Goal: Transaction & Acquisition: Purchase product/service

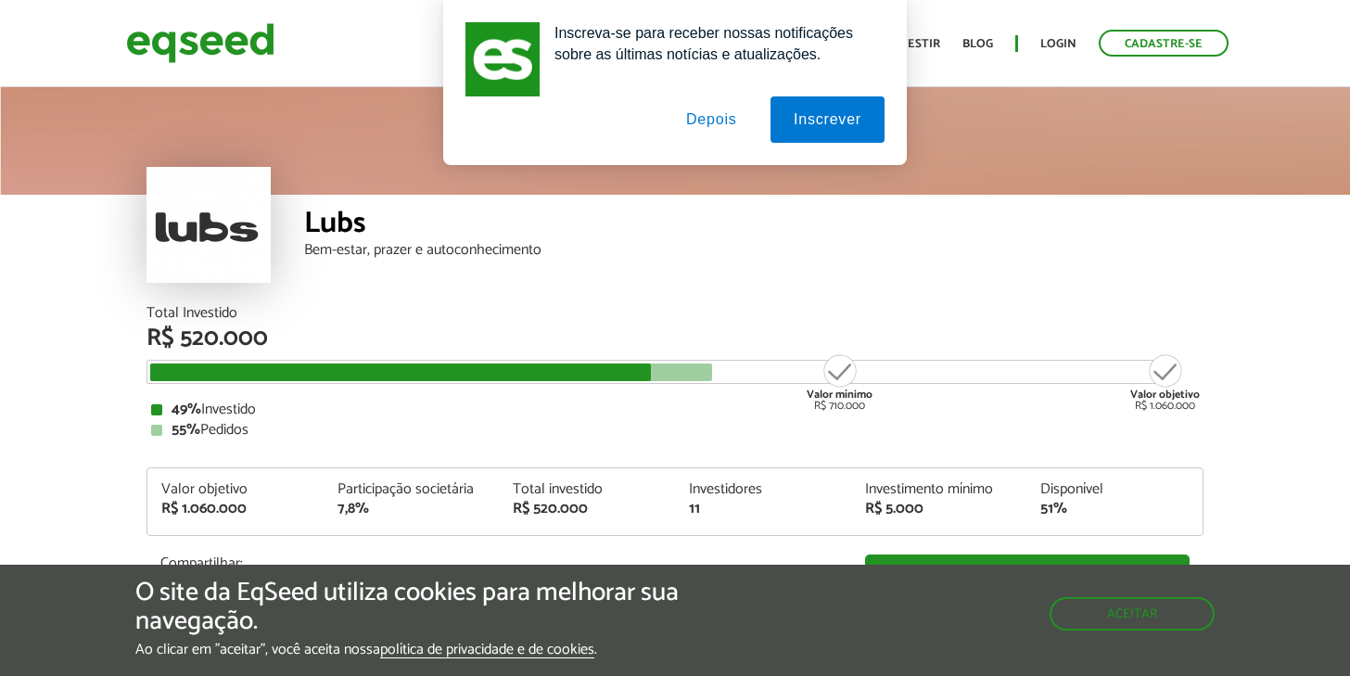
click at [862, 241] on div "Lubs" at bounding box center [753, 226] width 899 height 34
click at [710, 132] on button "Depois" at bounding box center [711, 119] width 97 height 46
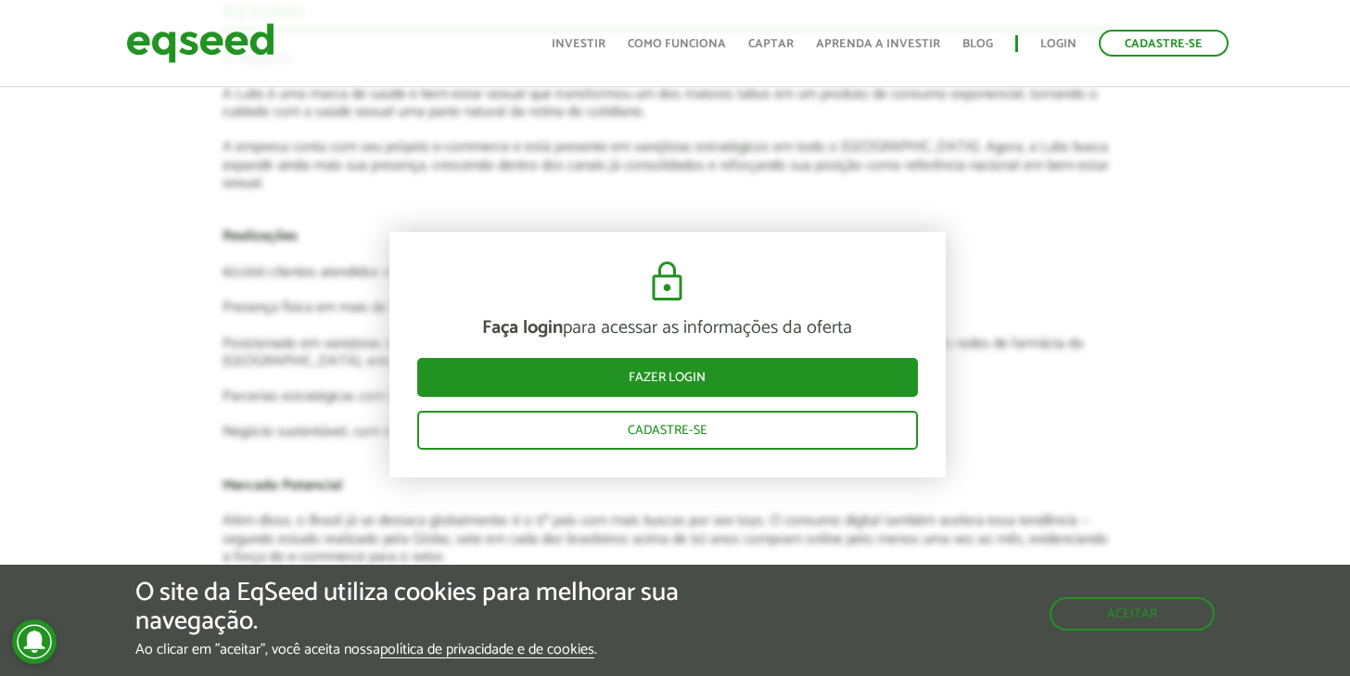
scroll to position [2452, 7]
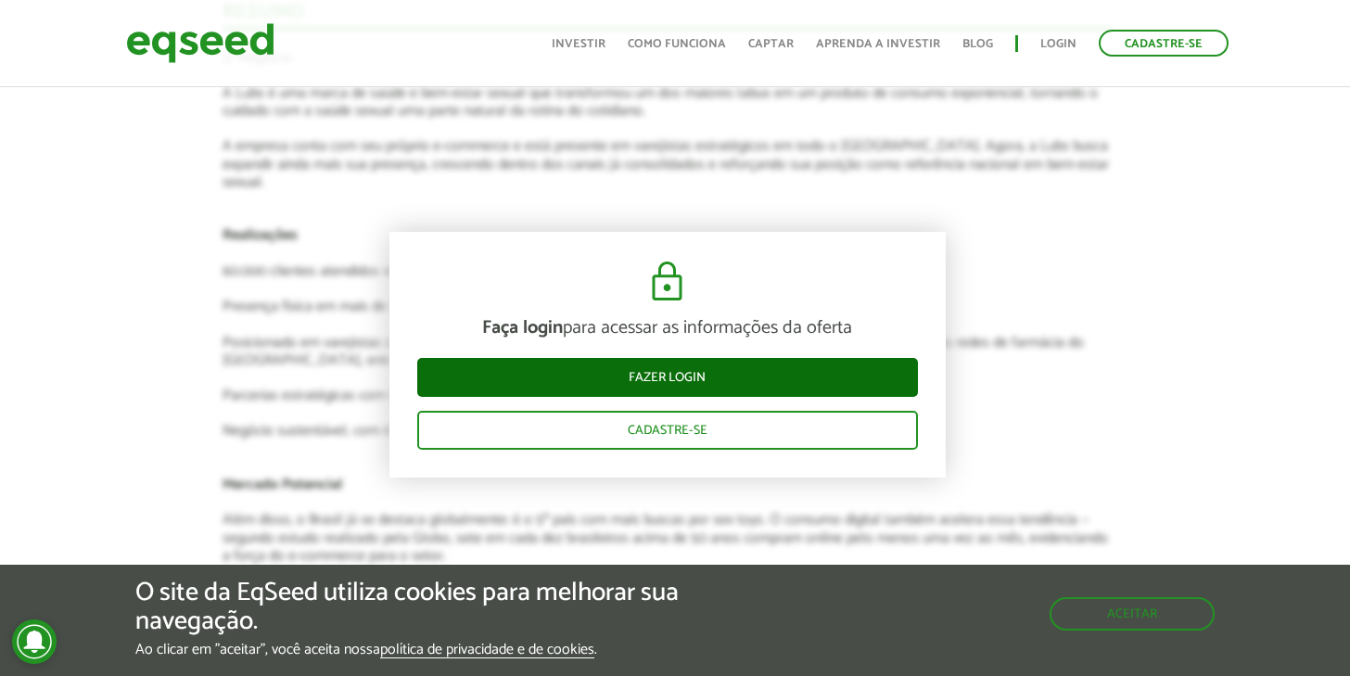
click at [657, 366] on link "Fazer login" at bounding box center [667, 377] width 501 height 39
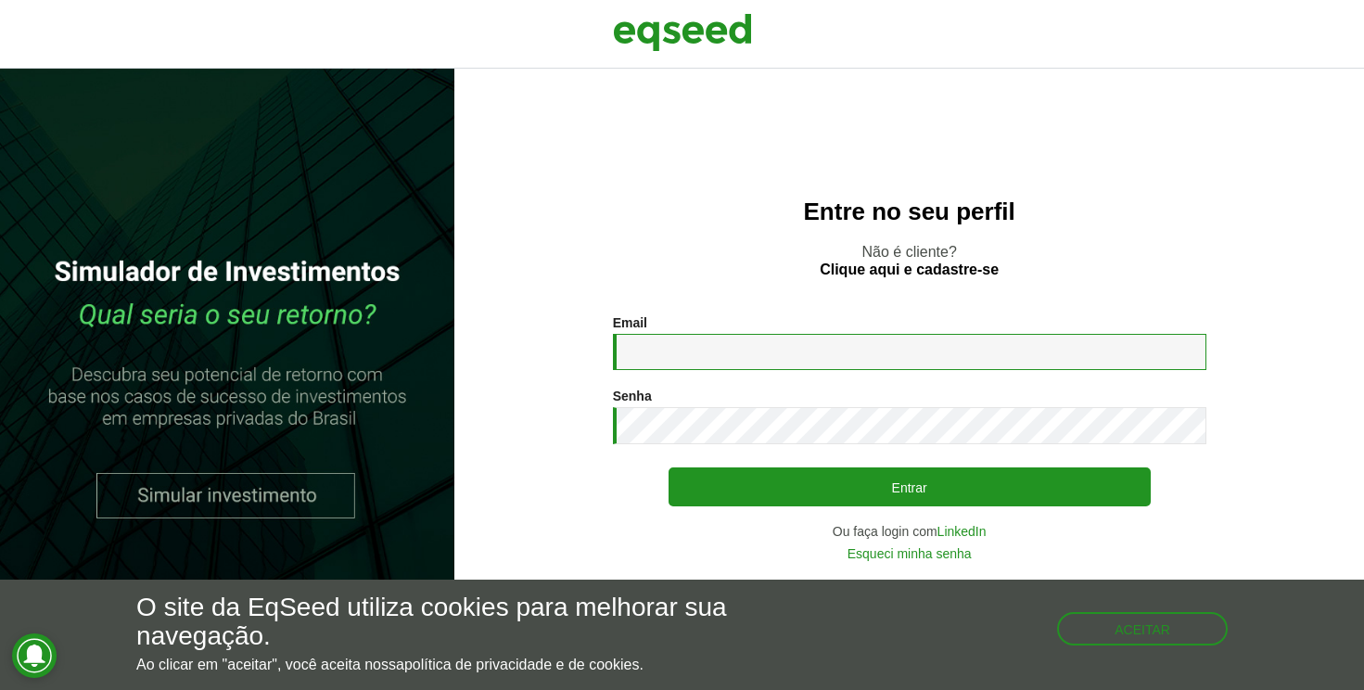
type input "**********"
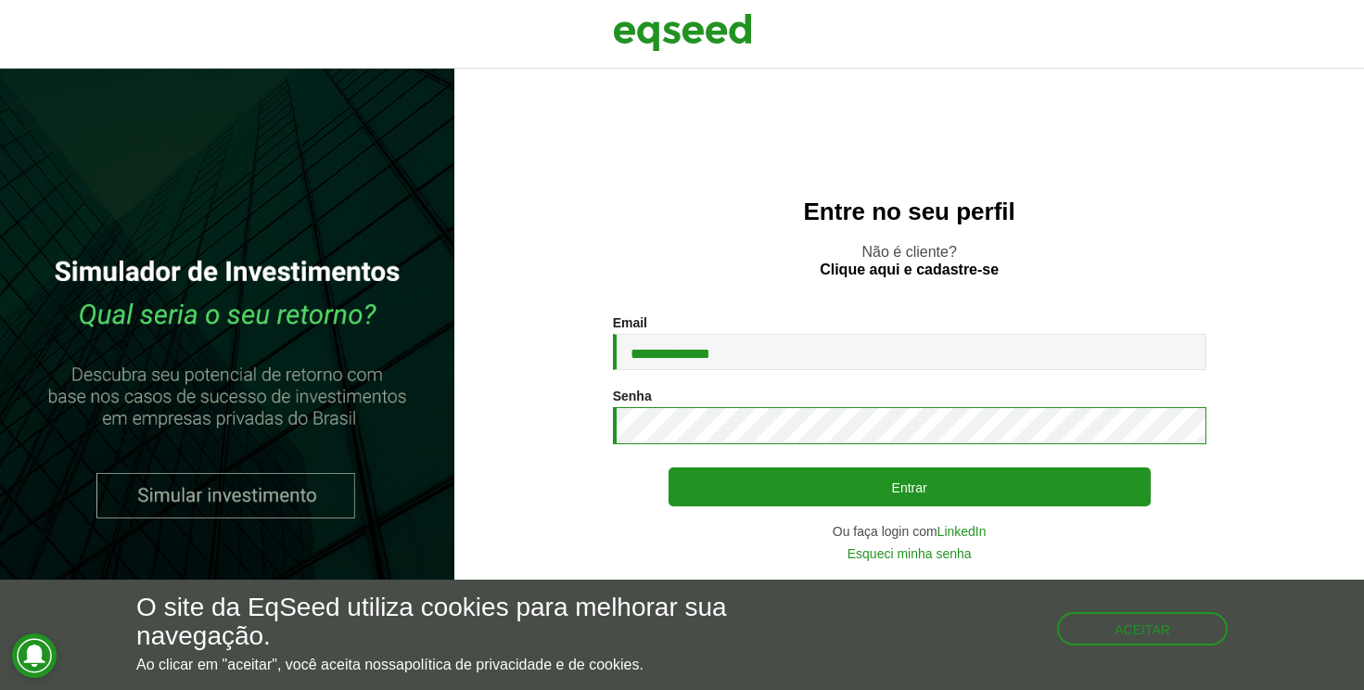
click at [909, 487] on button "Entrar" at bounding box center [910, 486] width 482 height 39
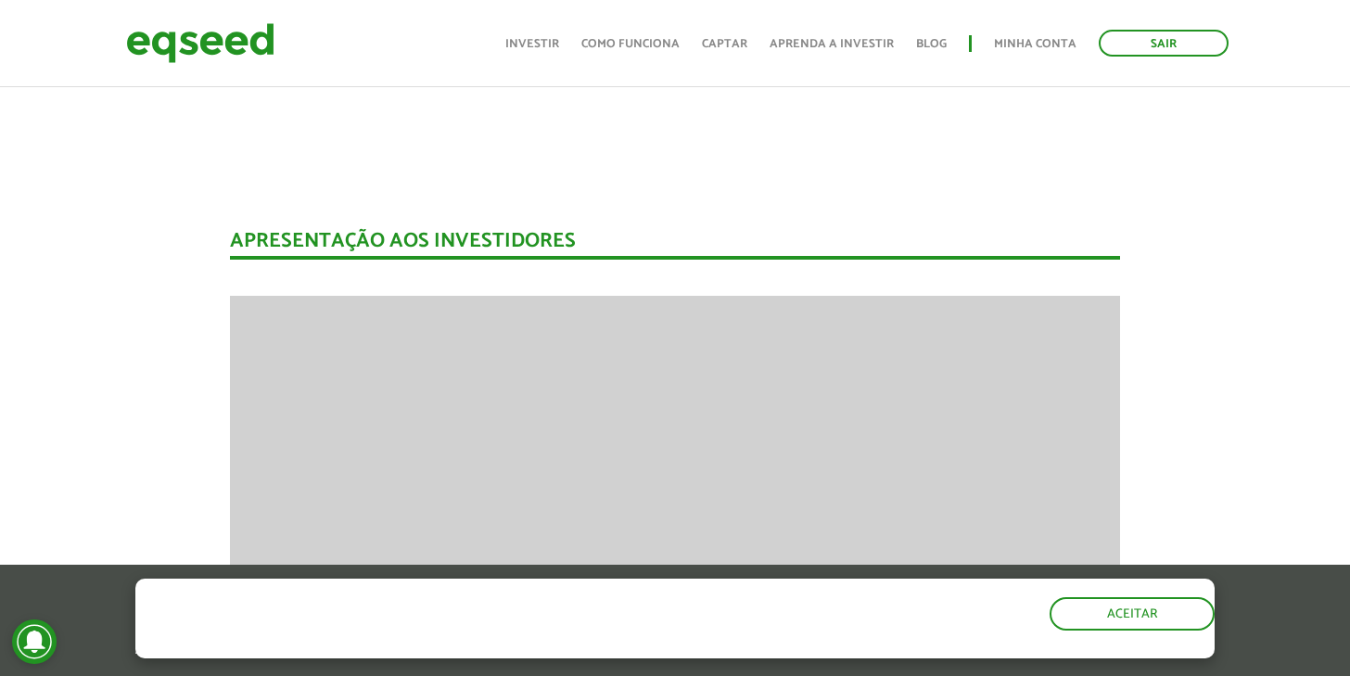
scroll to position [1275, 0]
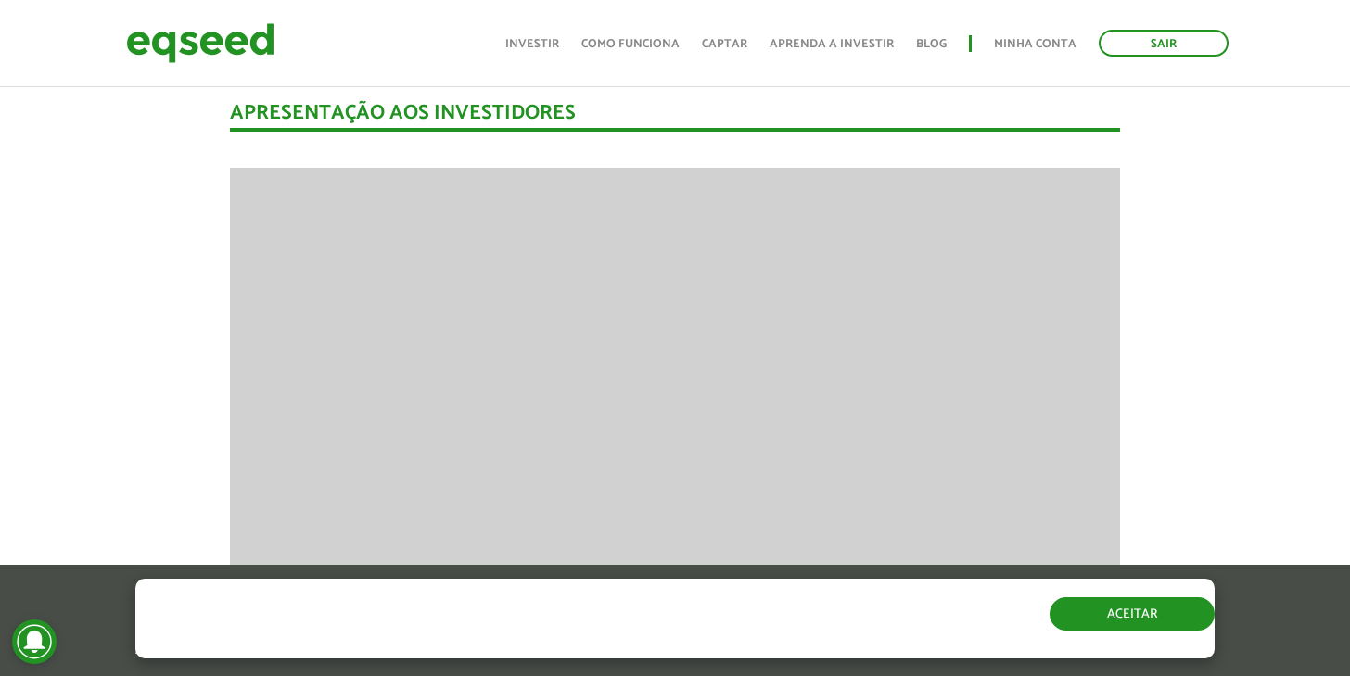
click at [1140, 619] on button "Aceitar" at bounding box center [1132, 613] width 165 height 33
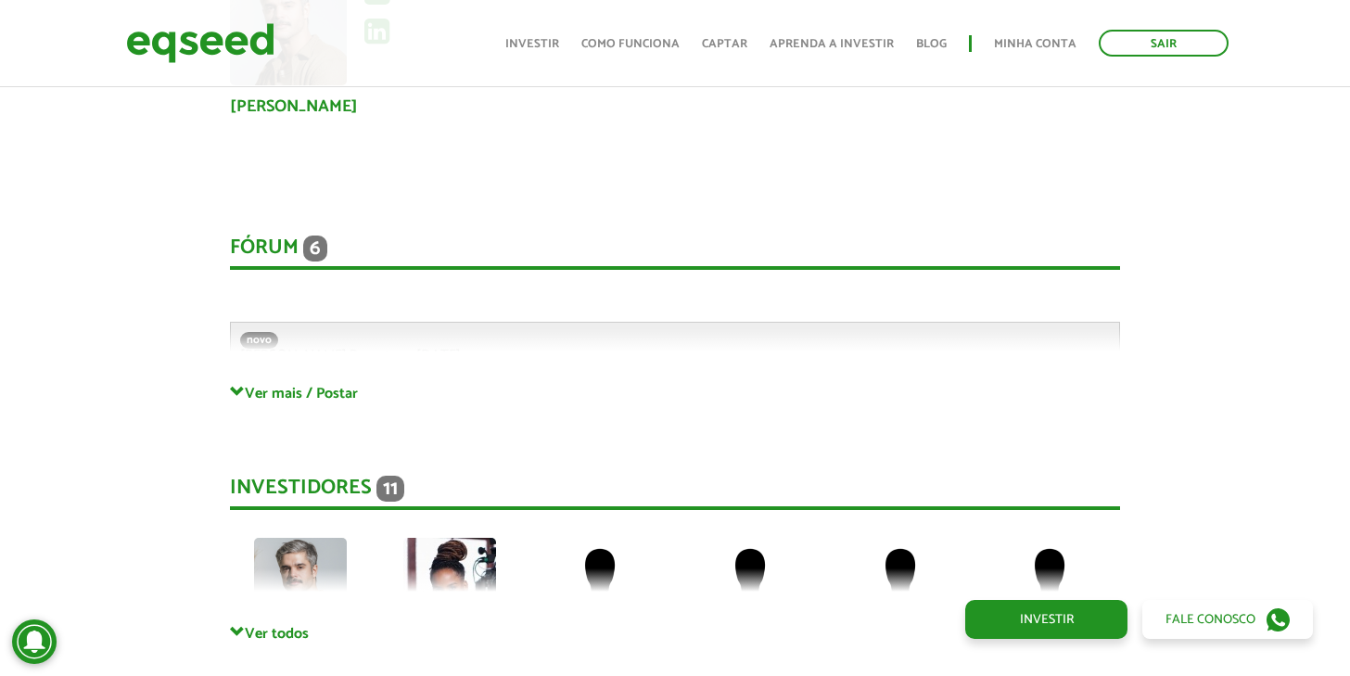
scroll to position [4007, 0]
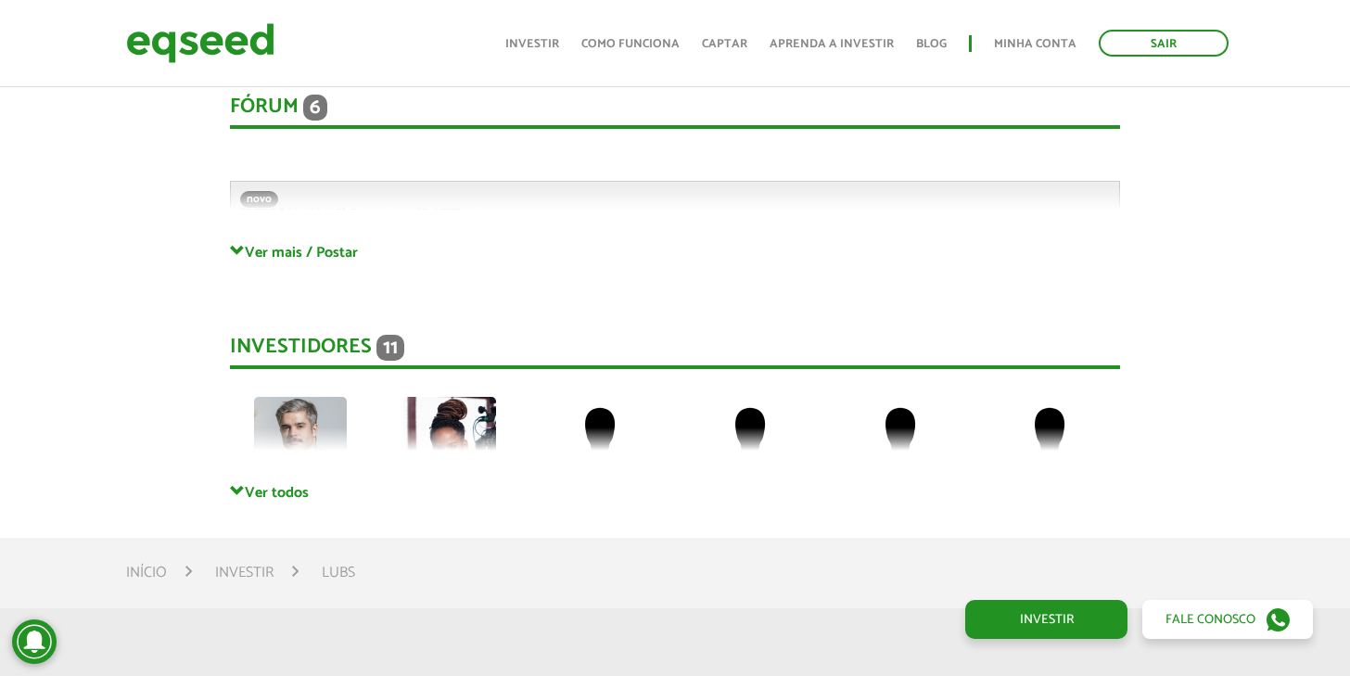
click at [287, 483] on link "Ver todos" at bounding box center [675, 492] width 891 height 18
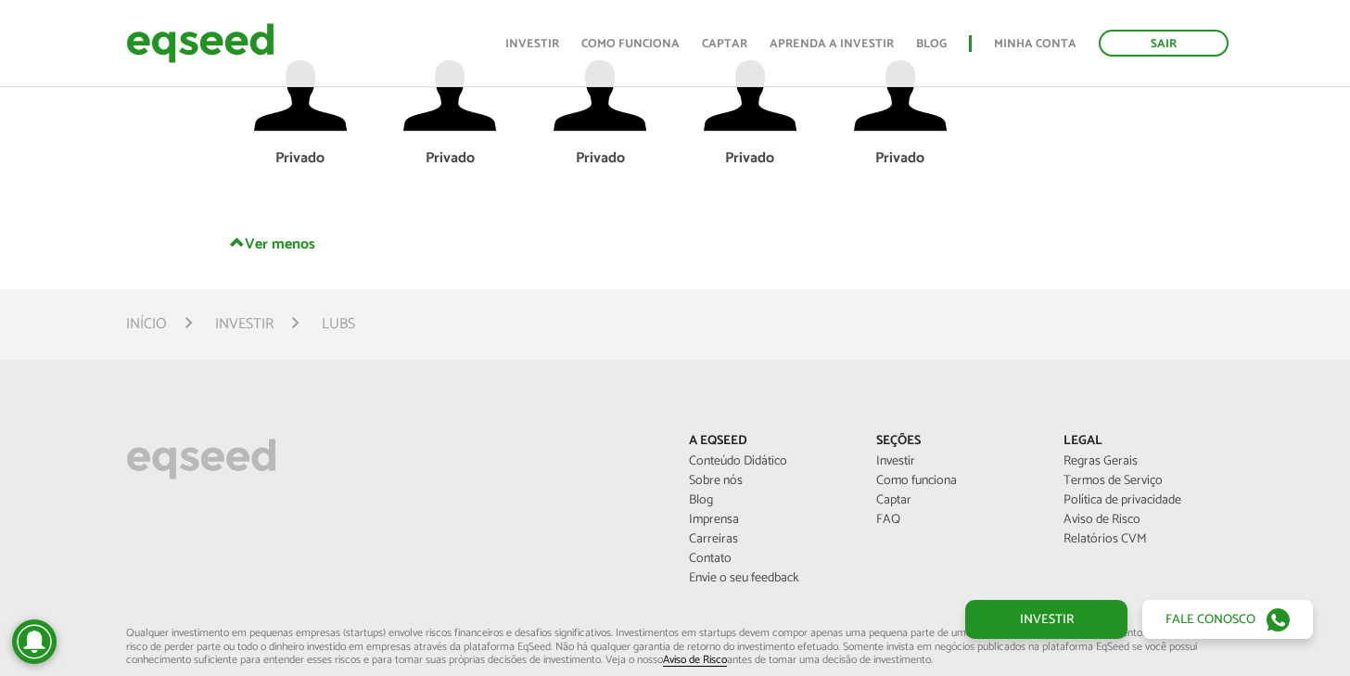
scroll to position [4025, 0]
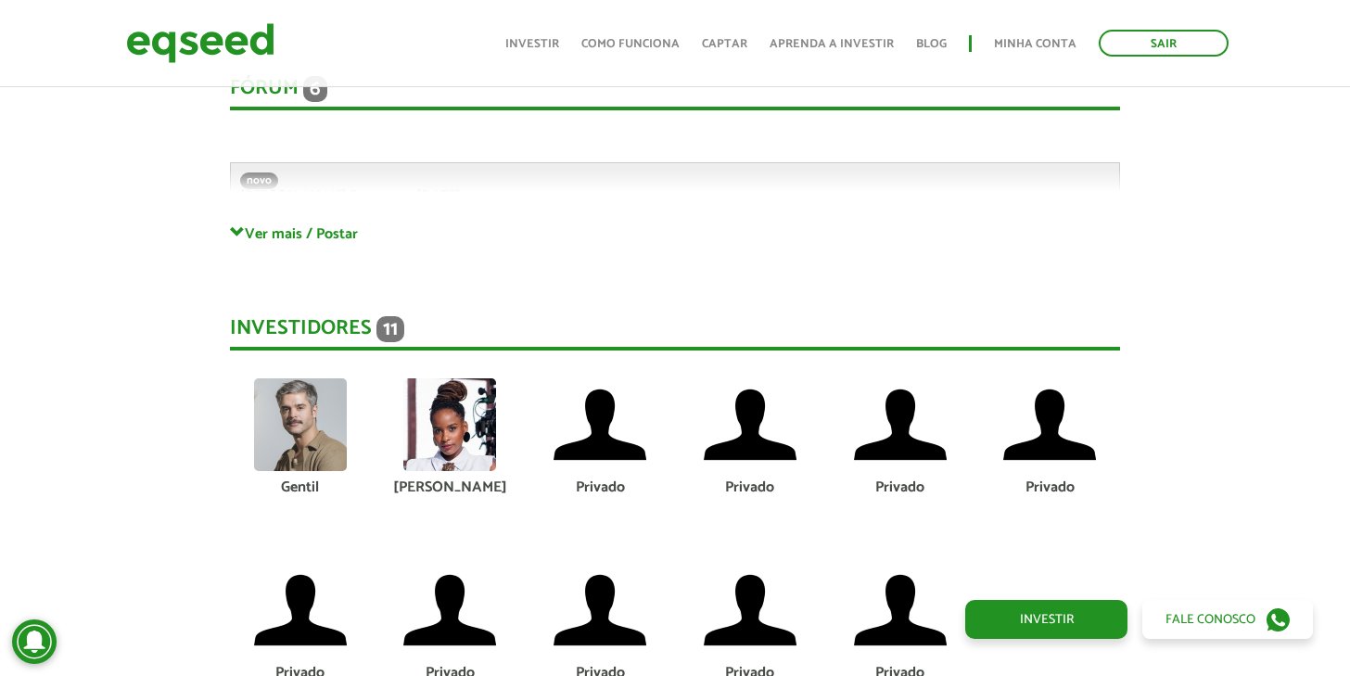
click at [460, 403] on img at bounding box center [449, 424] width 93 height 93
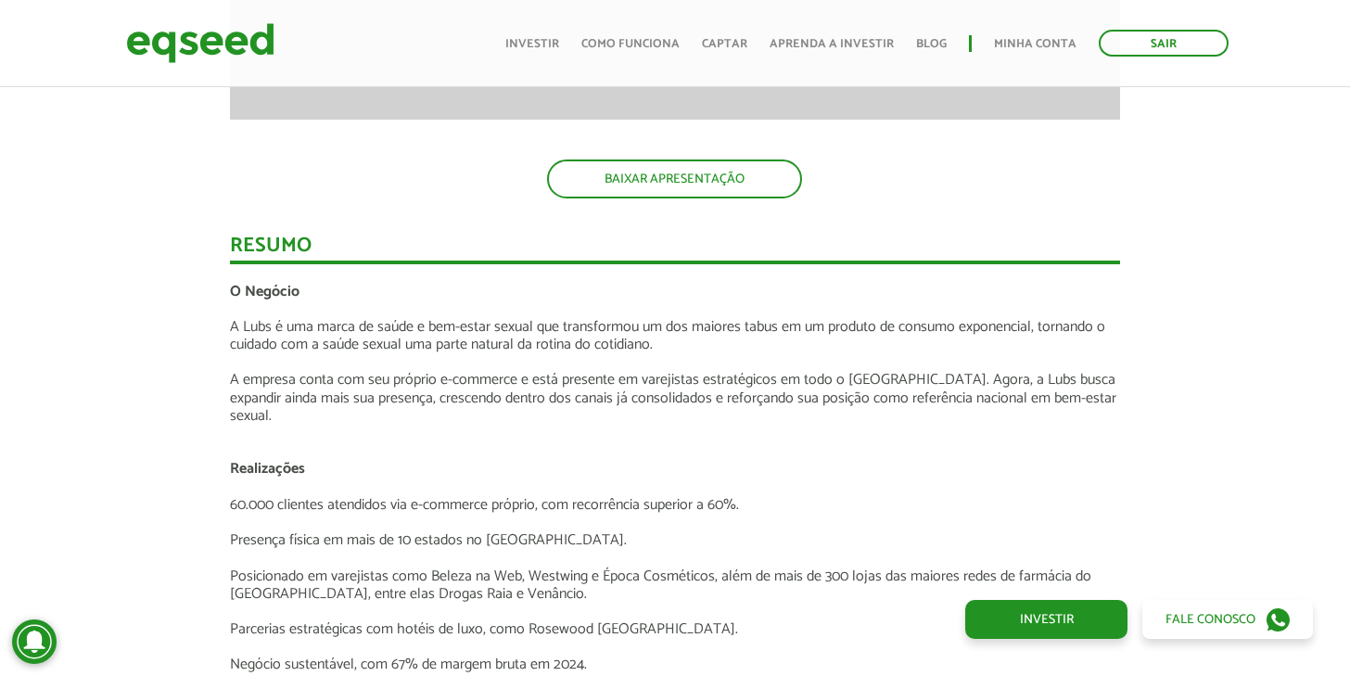
scroll to position [1643, 0]
